Goal: Check status: Check status

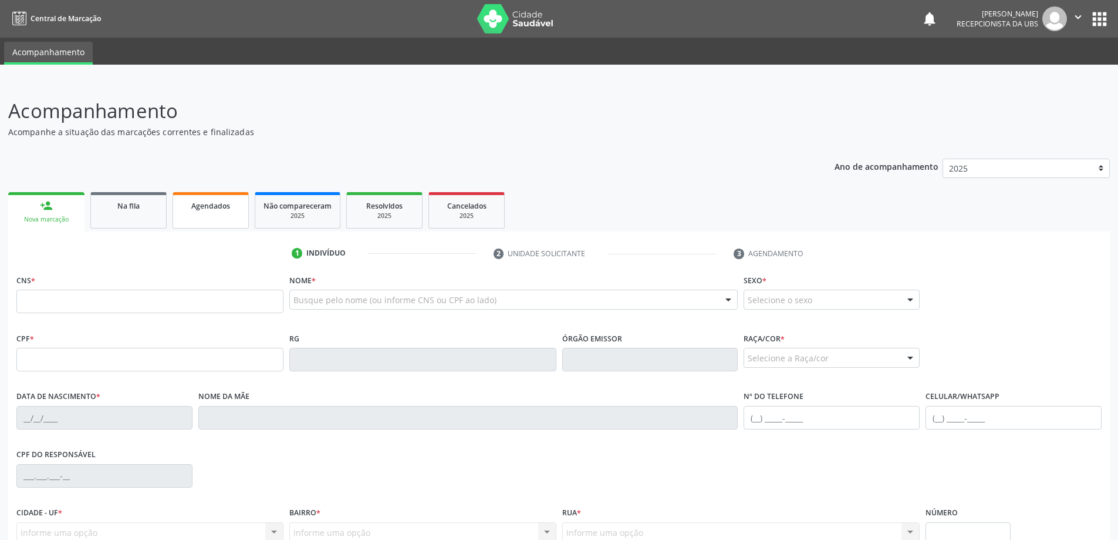
click at [208, 204] on span "Agendados" at bounding box center [210, 206] width 39 height 10
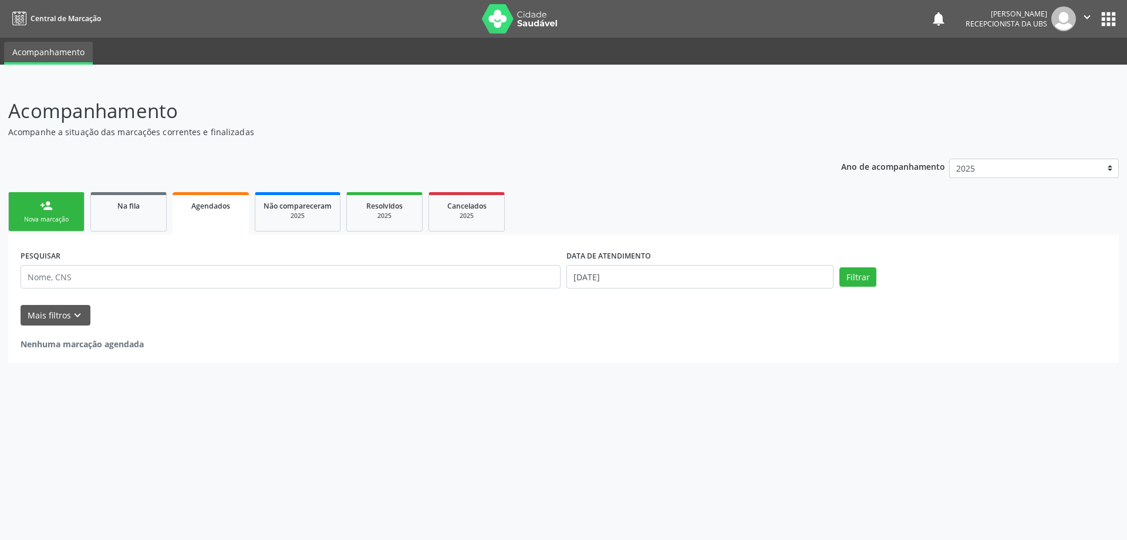
click at [218, 208] on span "Agendados" at bounding box center [210, 206] width 39 height 10
click at [295, 207] on span "Não compareceram" at bounding box center [298, 206] width 68 height 10
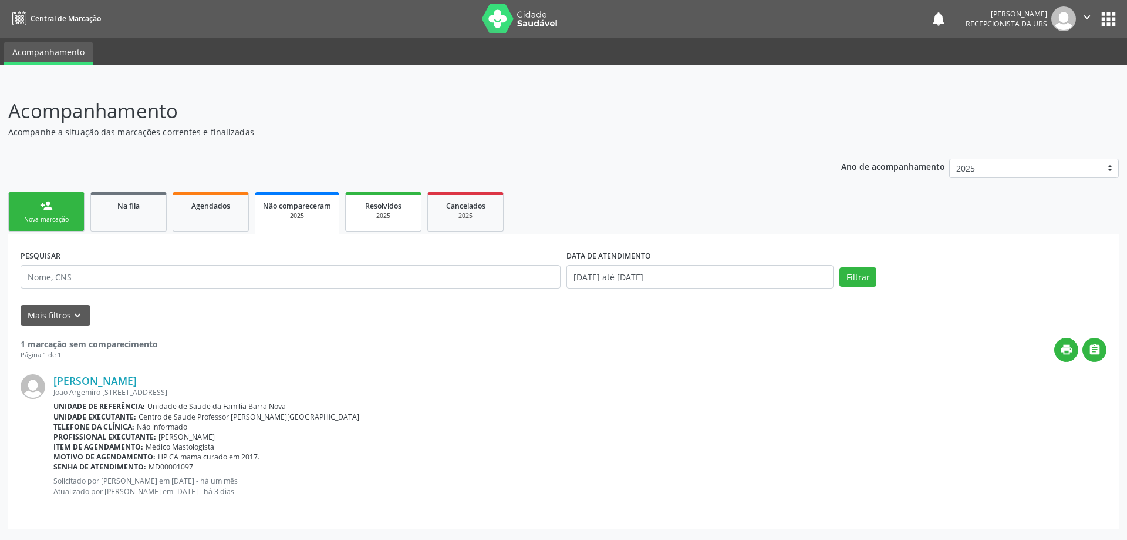
click at [377, 213] on div "2025" at bounding box center [383, 215] width 59 height 9
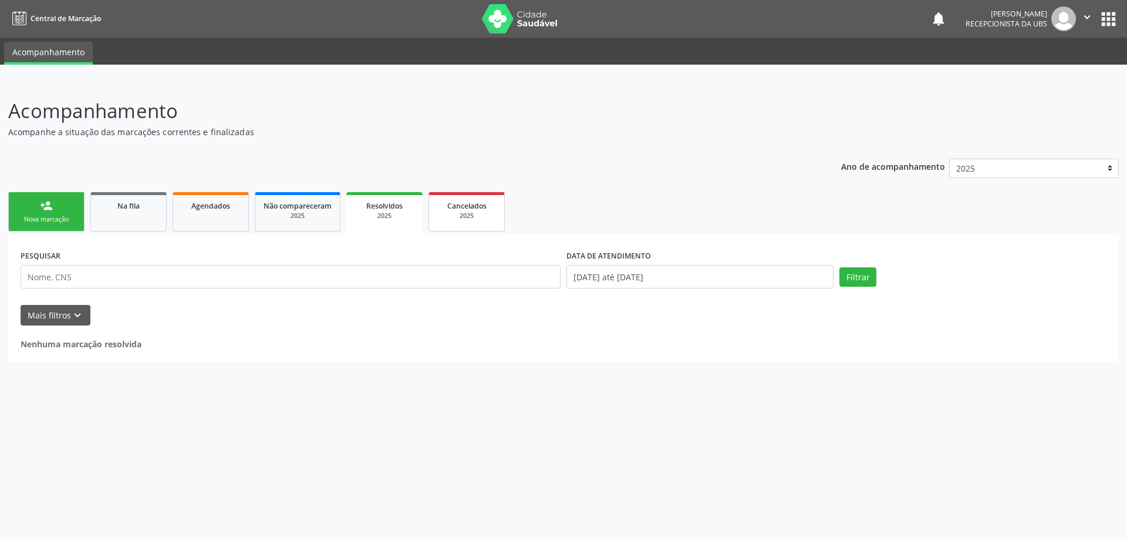
click at [462, 204] on span "Cancelados" at bounding box center [466, 206] width 39 height 10
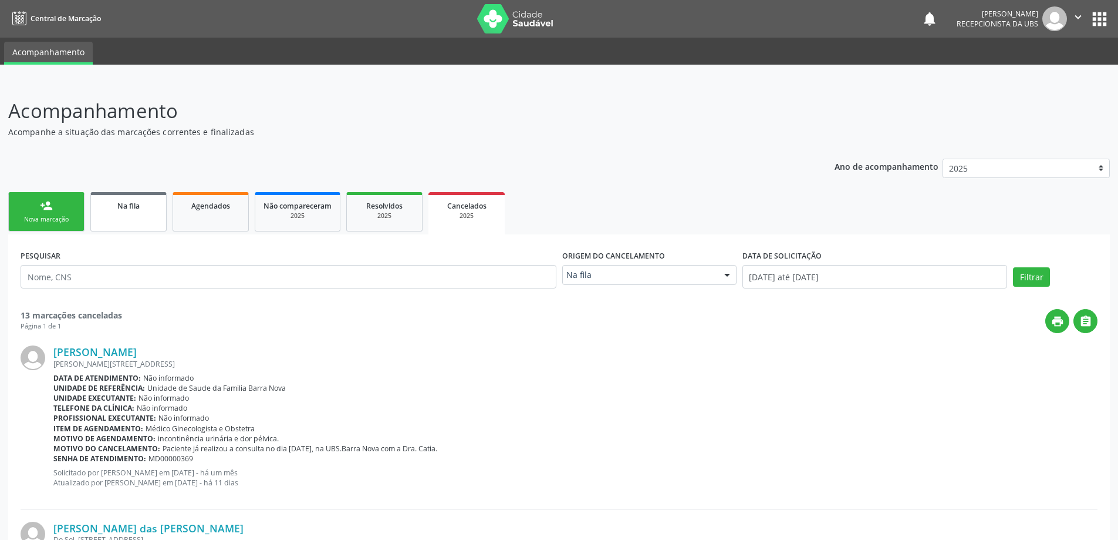
click at [147, 215] on link "Na fila" at bounding box center [128, 211] width 76 height 39
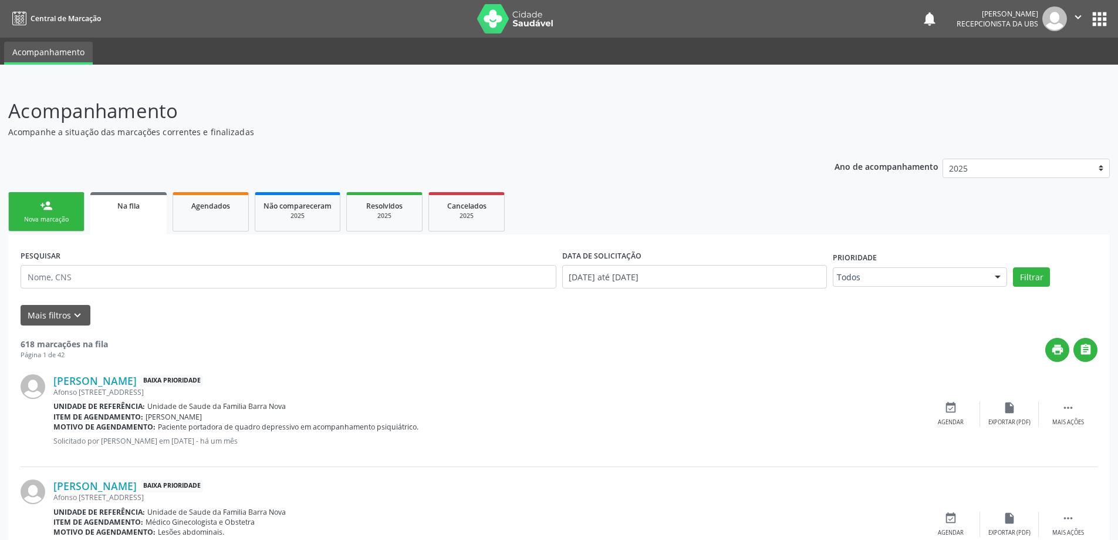
click at [171, 259] on div "PESQUISAR" at bounding box center [289, 272] width 542 height 50
click at [169, 284] on input "text" at bounding box center [289, 276] width 536 height 23
type input "700502366875754"
click at [1013, 267] on button "Filtrar" at bounding box center [1031, 277] width 37 height 20
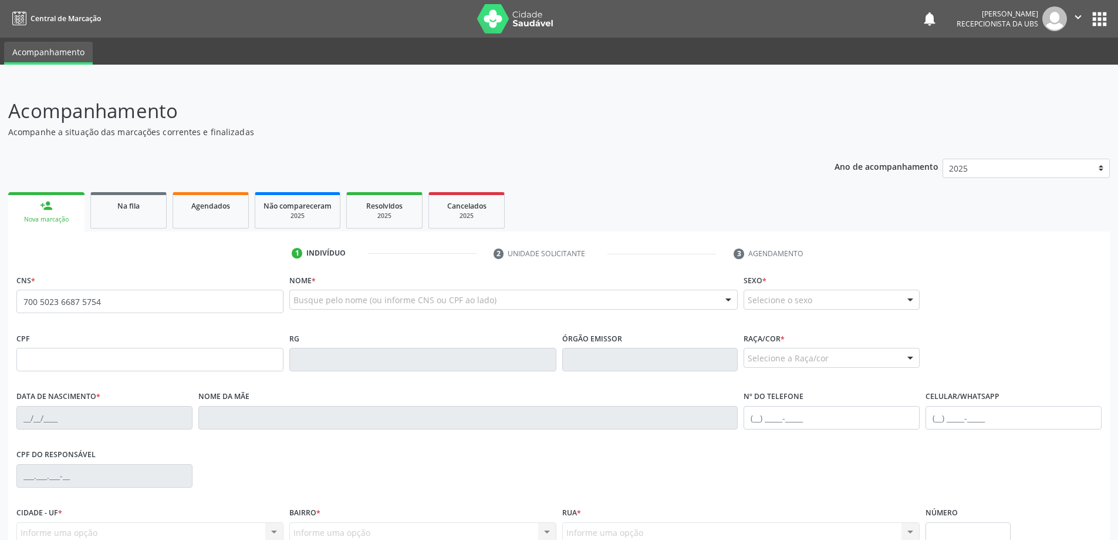
type input "700 5023 6687 5754"
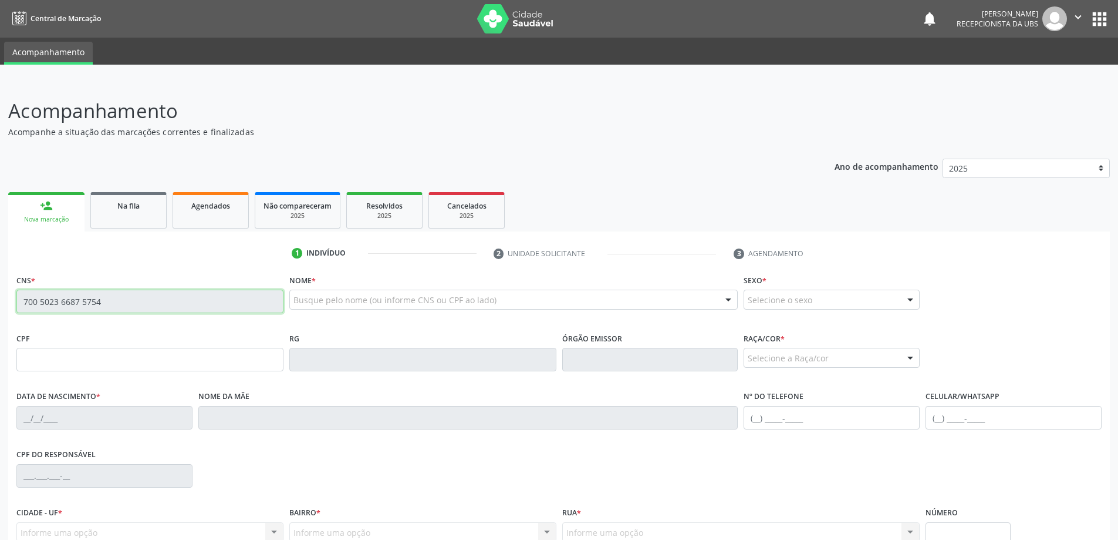
type input "597.430.267-20"
type input "[DATE]"
type input "Edite [PERSON_NAME]"
type input "[PHONE_NUMBER]"
type input "81"
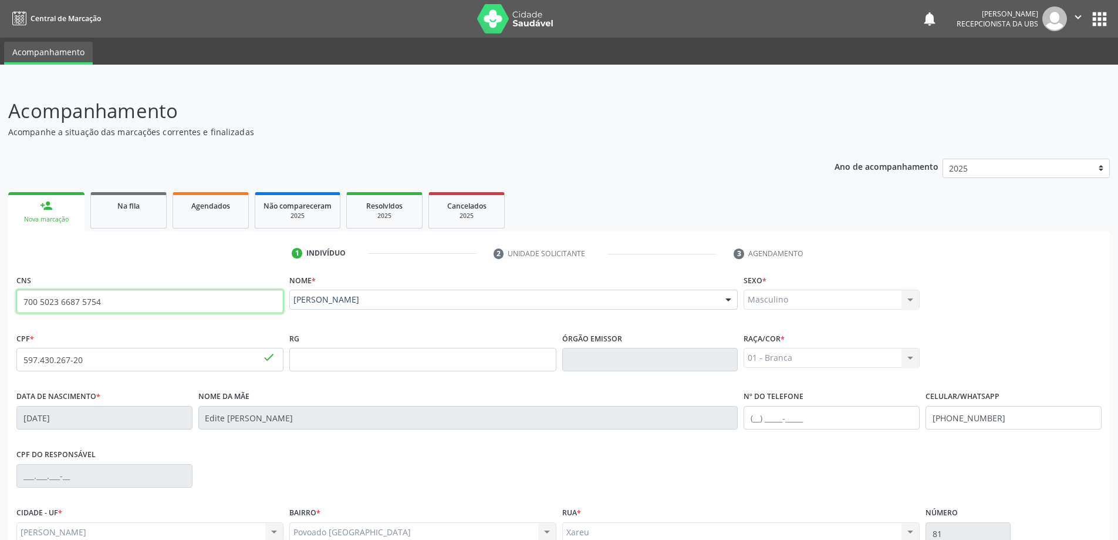
click at [27, 303] on input "700 5023 6687 5754" at bounding box center [149, 300] width 267 height 23
drag, startPoint x: 19, startPoint y: 303, endPoint x: 112, endPoint y: 304, distance: 92.2
click at [112, 304] on input "700 5023 6687 5754" at bounding box center [149, 300] width 267 height 23
drag, startPoint x: 105, startPoint y: 305, endPoint x: 136, endPoint y: 79, distance: 228.2
click at [136, 79] on div at bounding box center [559, 73] width 1118 height 16
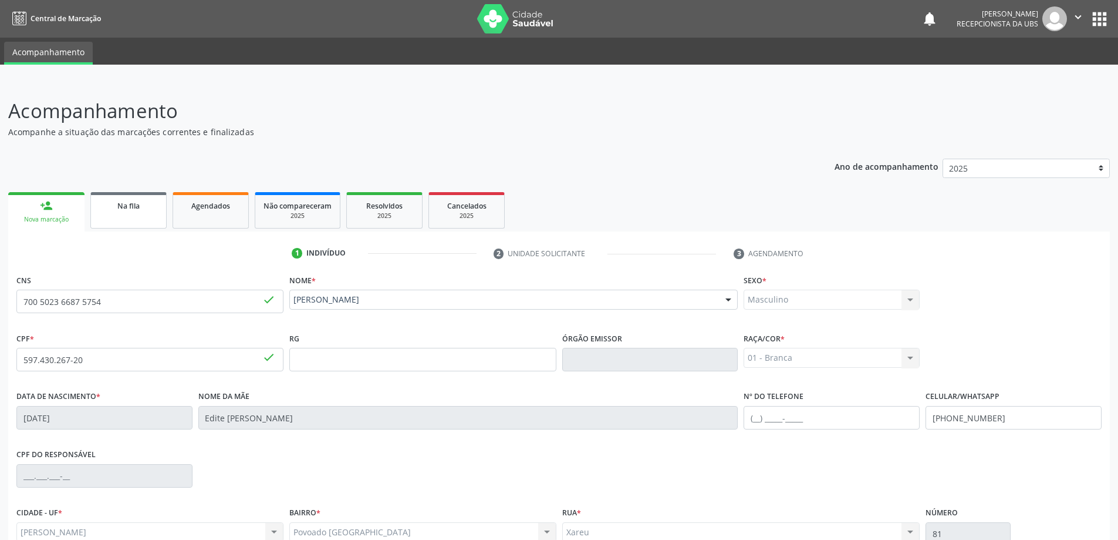
click at [117, 215] on link "Na fila" at bounding box center [128, 210] width 76 height 36
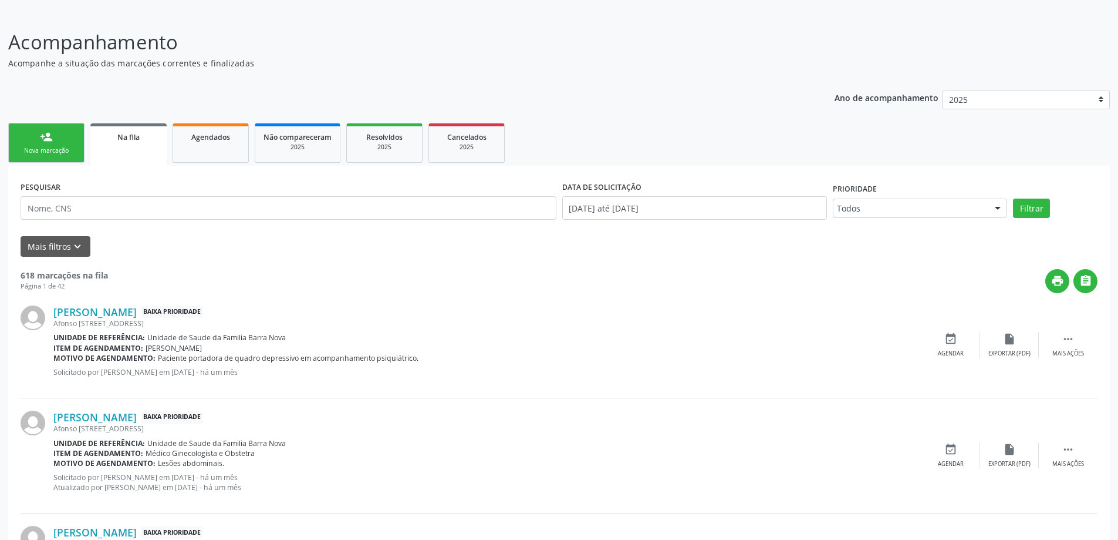
scroll to position [59, 0]
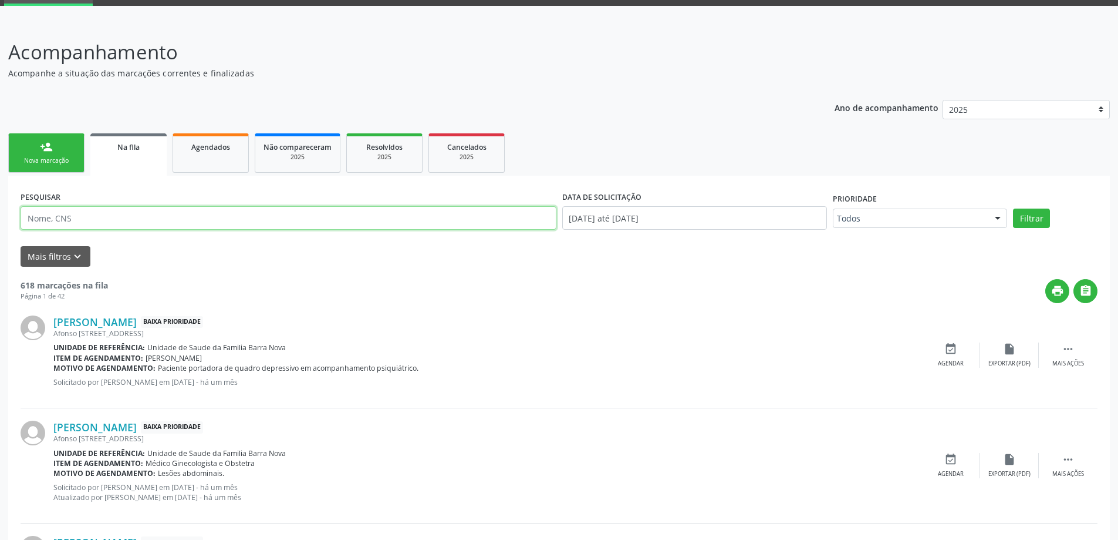
paste input "700 5023 6687 5754"
type input "700 5023 6687 5754"
click at [1013, 208] on button "Filtrar" at bounding box center [1031, 218] width 37 height 20
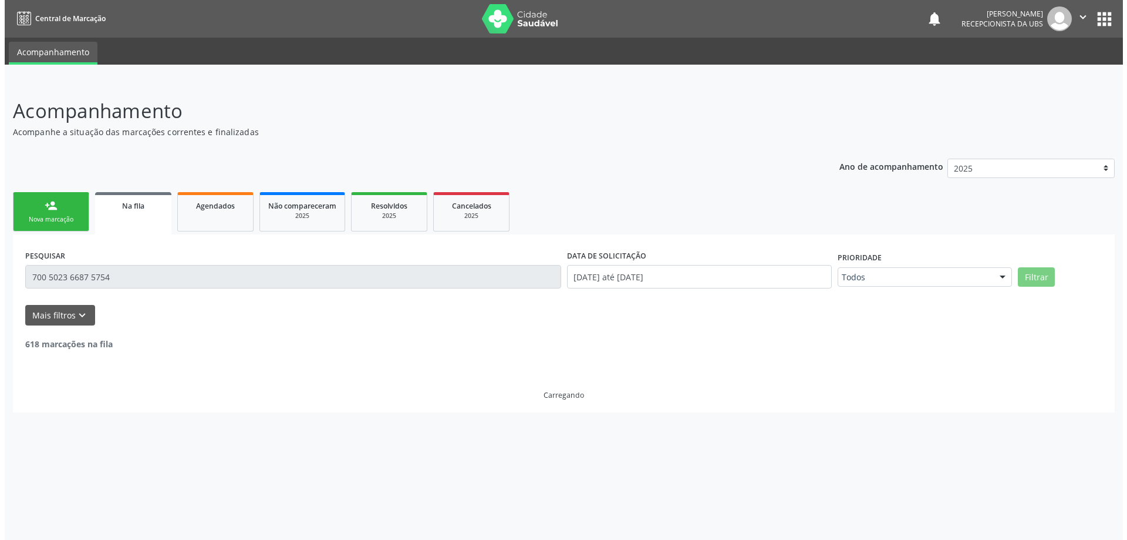
scroll to position [0, 0]
